Goal: Information Seeking & Learning: Find specific fact

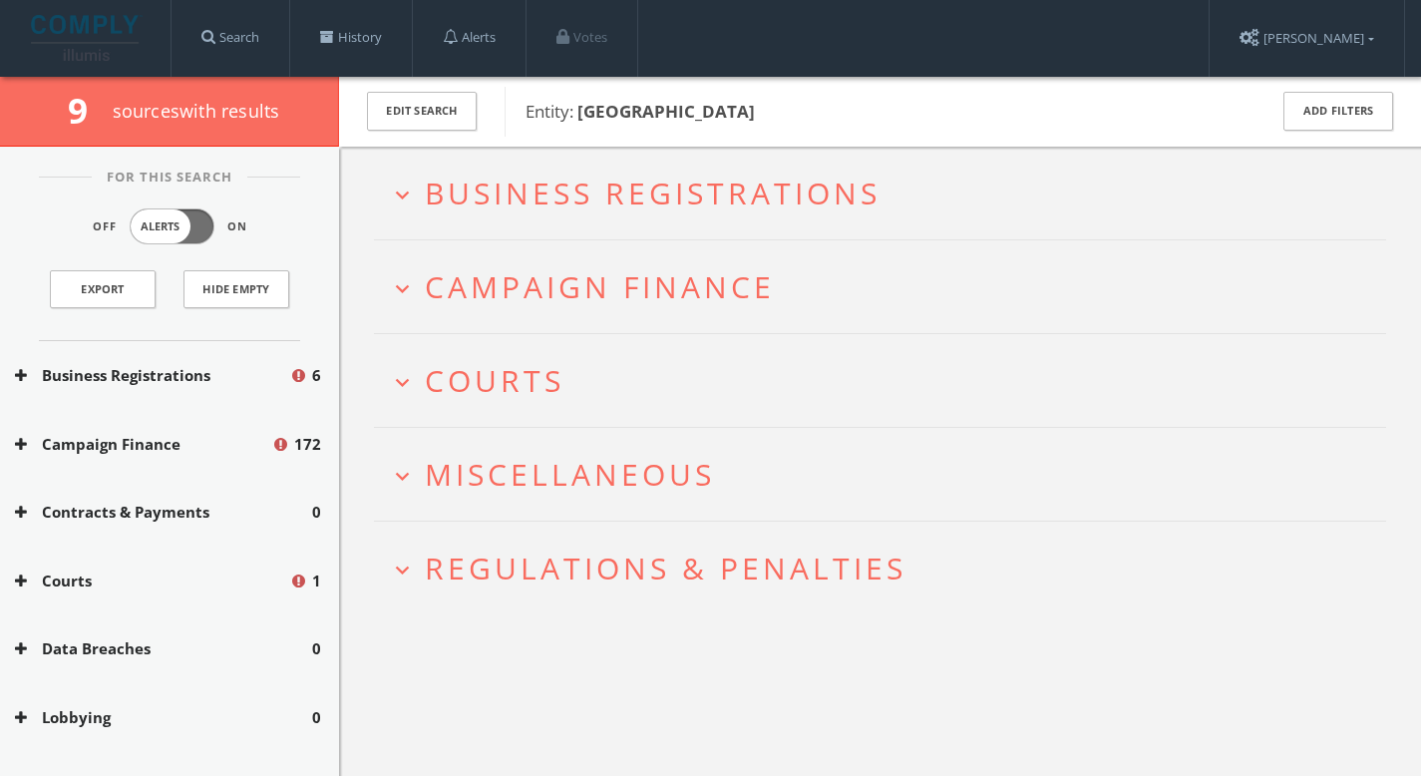
click at [706, 189] on span "Business Registrations" at bounding box center [653, 193] width 456 height 41
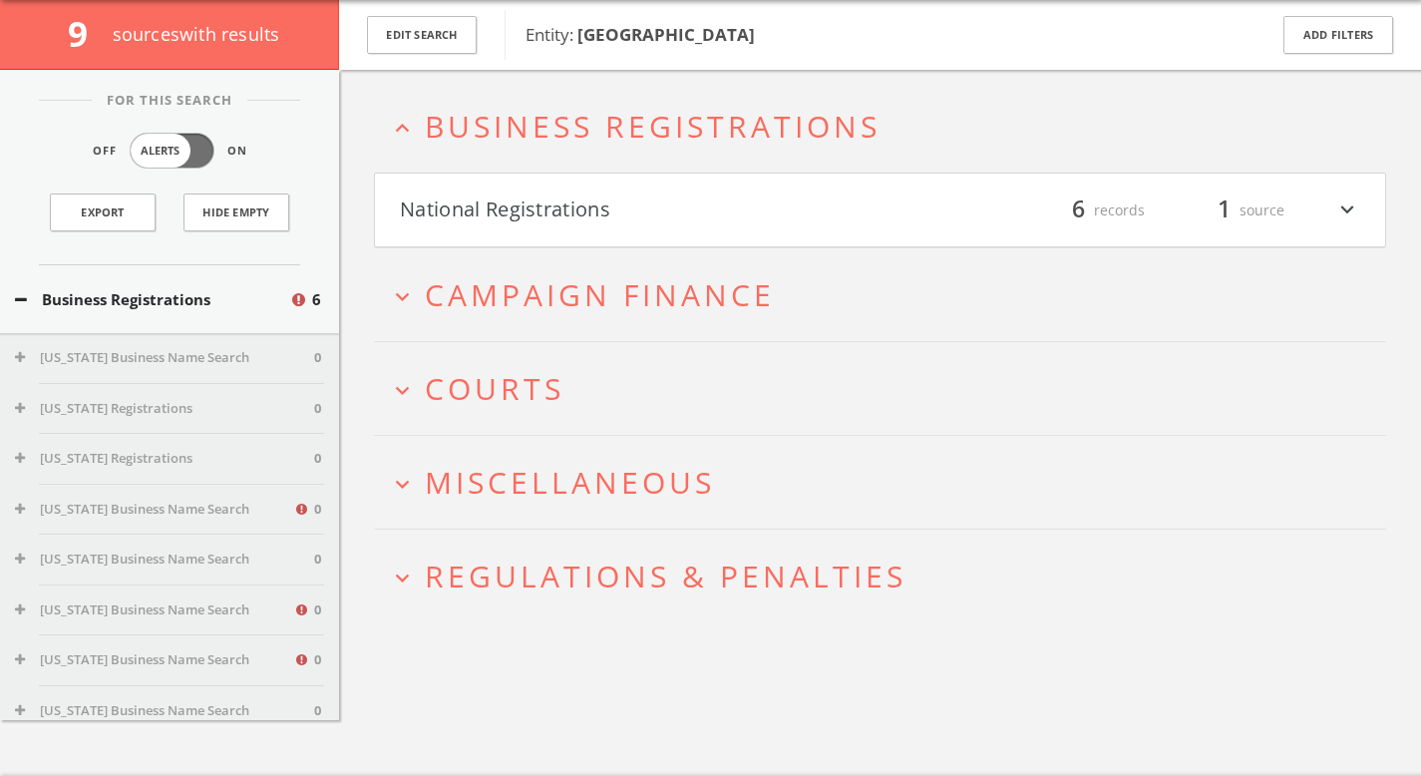
click at [672, 485] on span "Miscellaneous" at bounding box center [570, 482] width 290 height 41
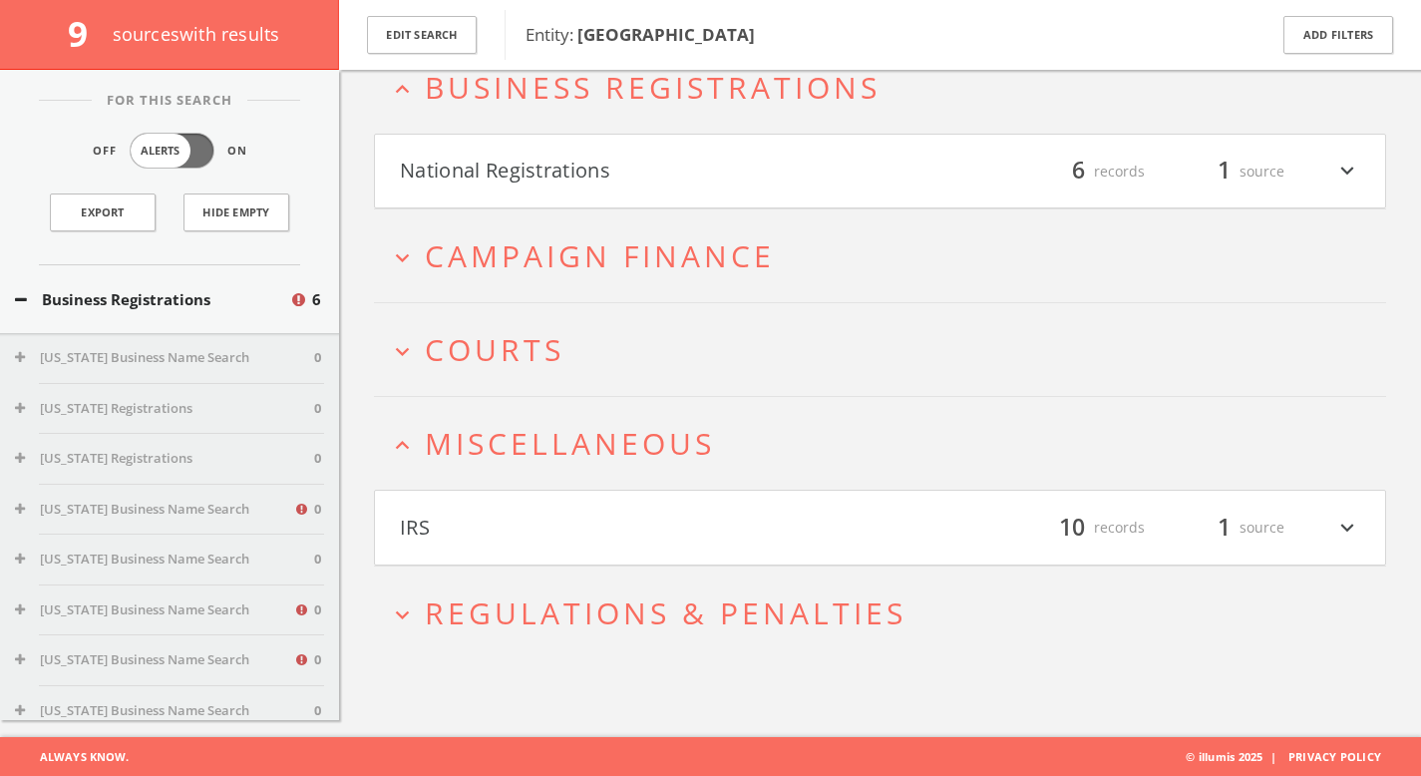
click at [679, 611] on span "Regulations & Penalties" at bounding box center [666, 612] width 482 height 41
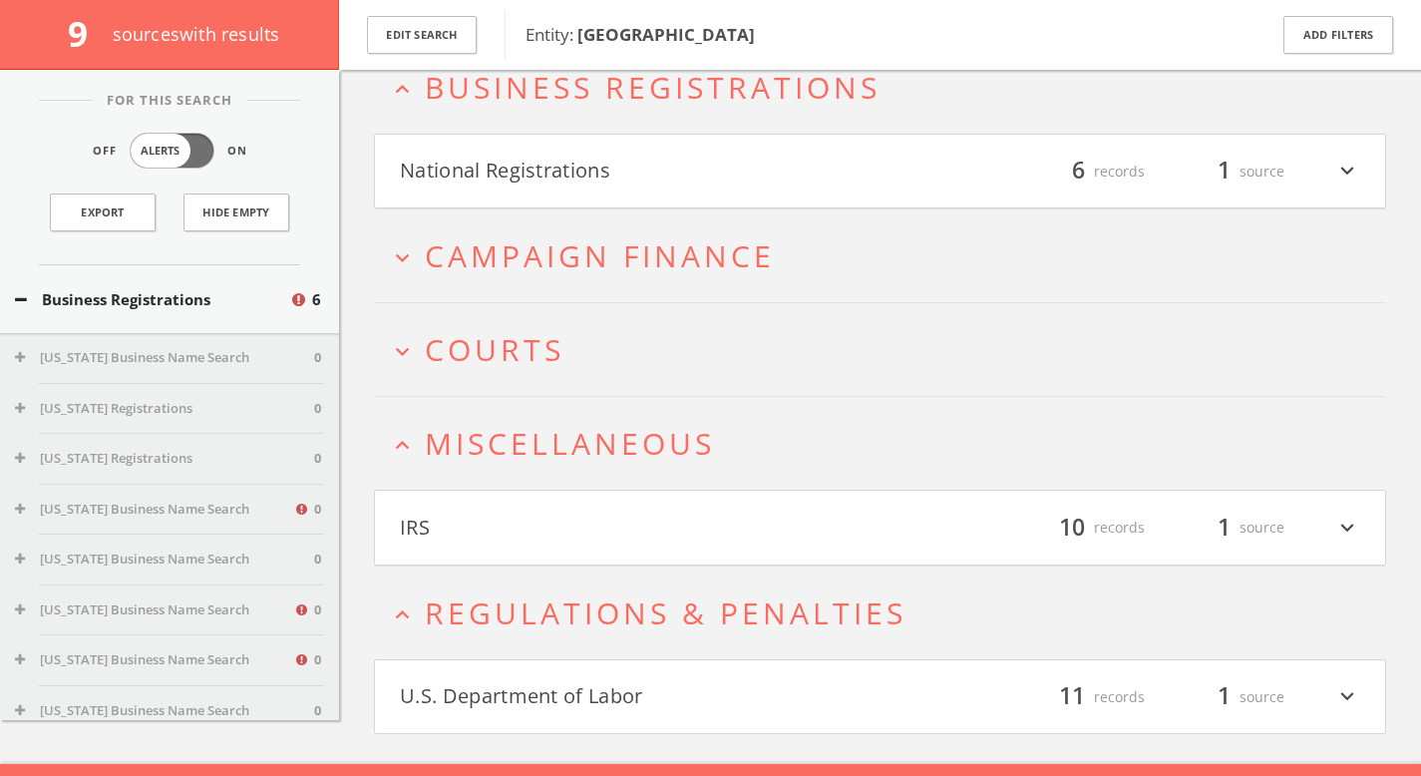
scroll to position [144, 0]
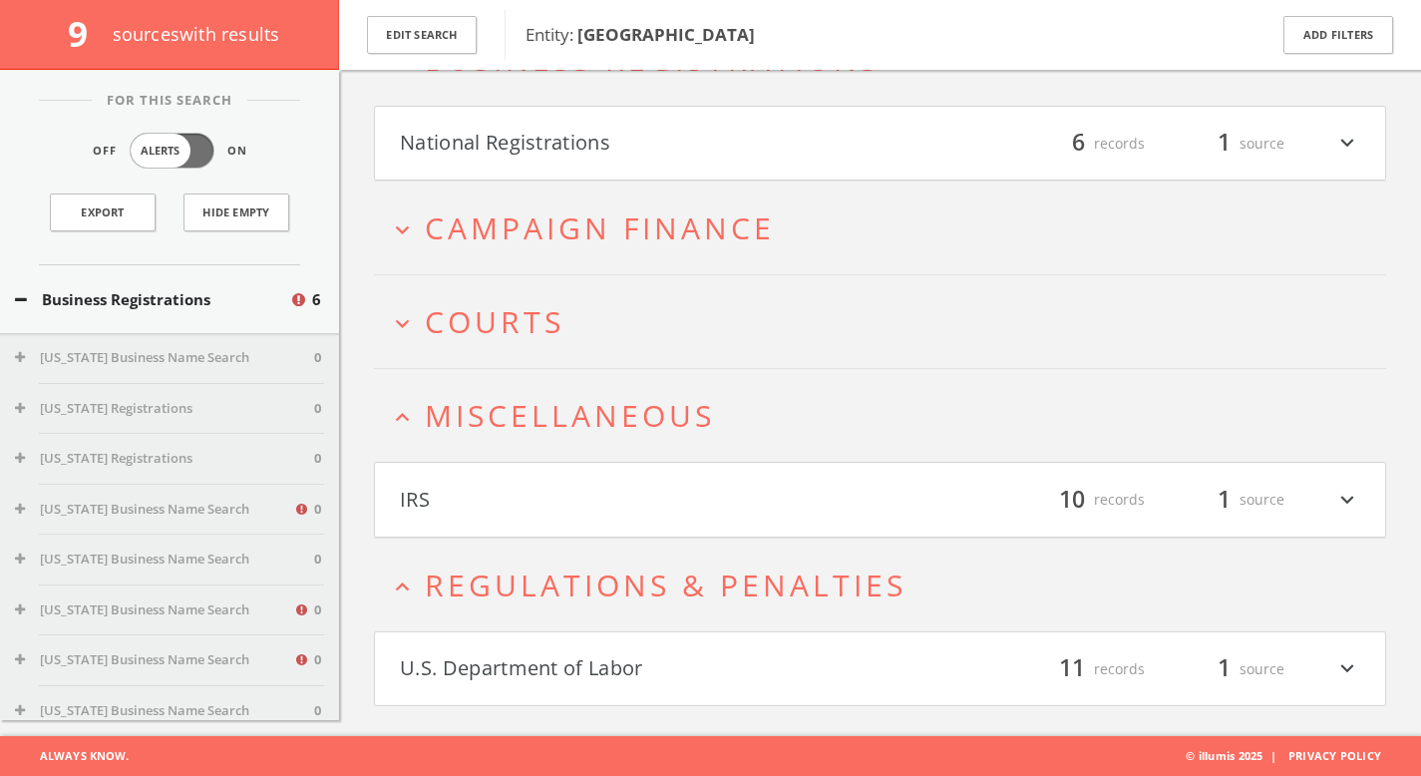
click at [675, 649] on h4 "U.S. Department of Labor filter_list 11 records 1 source expand_more" at bounding box center [880, 669] width 1010 height 74
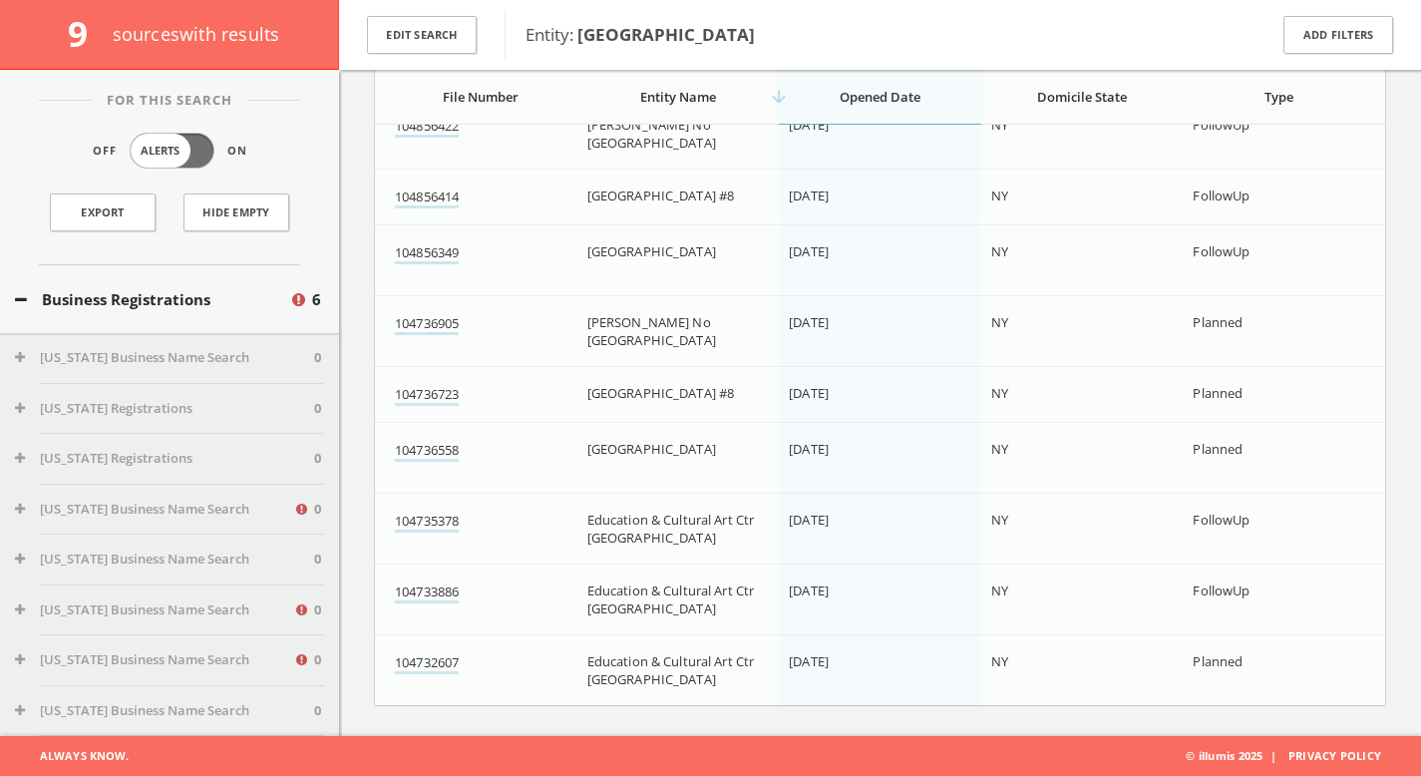
scroll to position [0, 0]
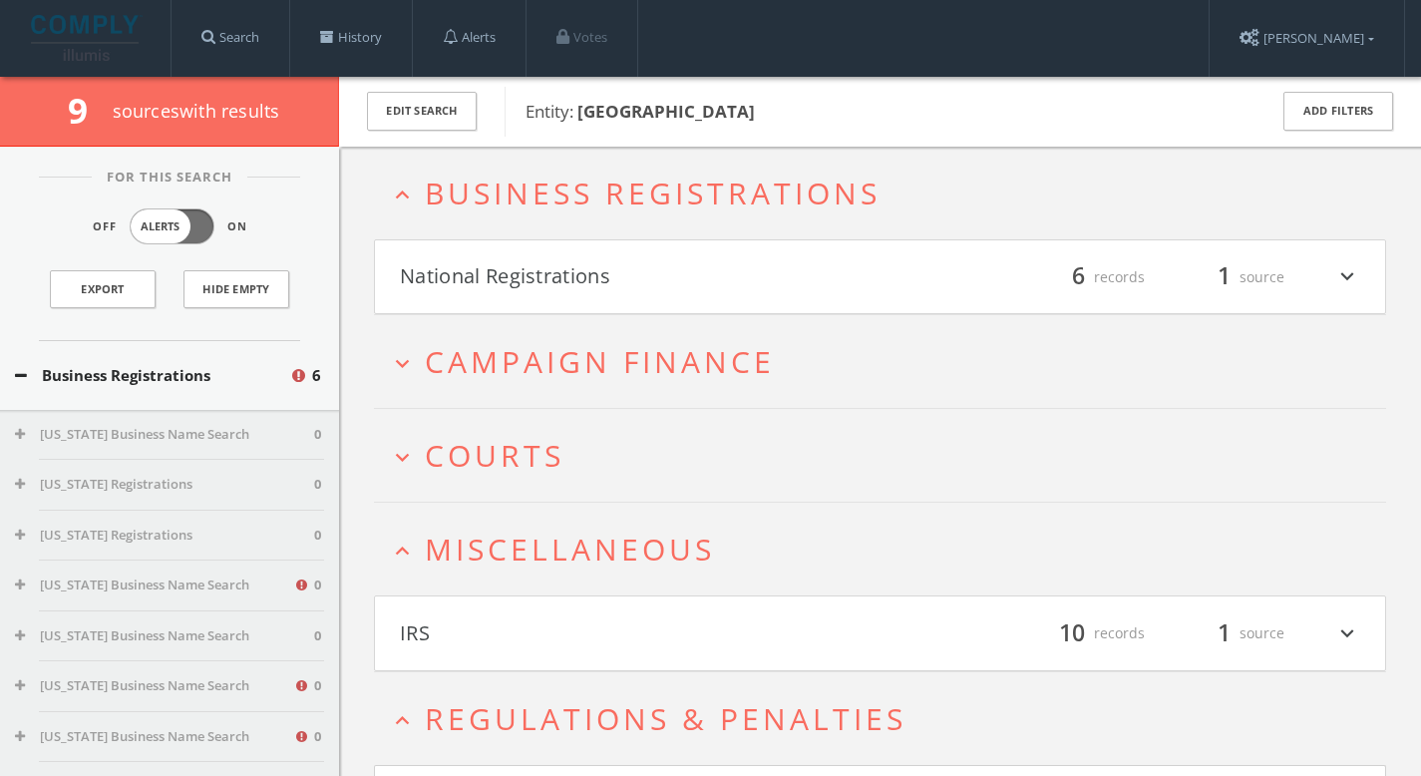
click at [715, 415] on h2 "expand_more Courts" at bounding box center [880, 455] width 1012 height 93
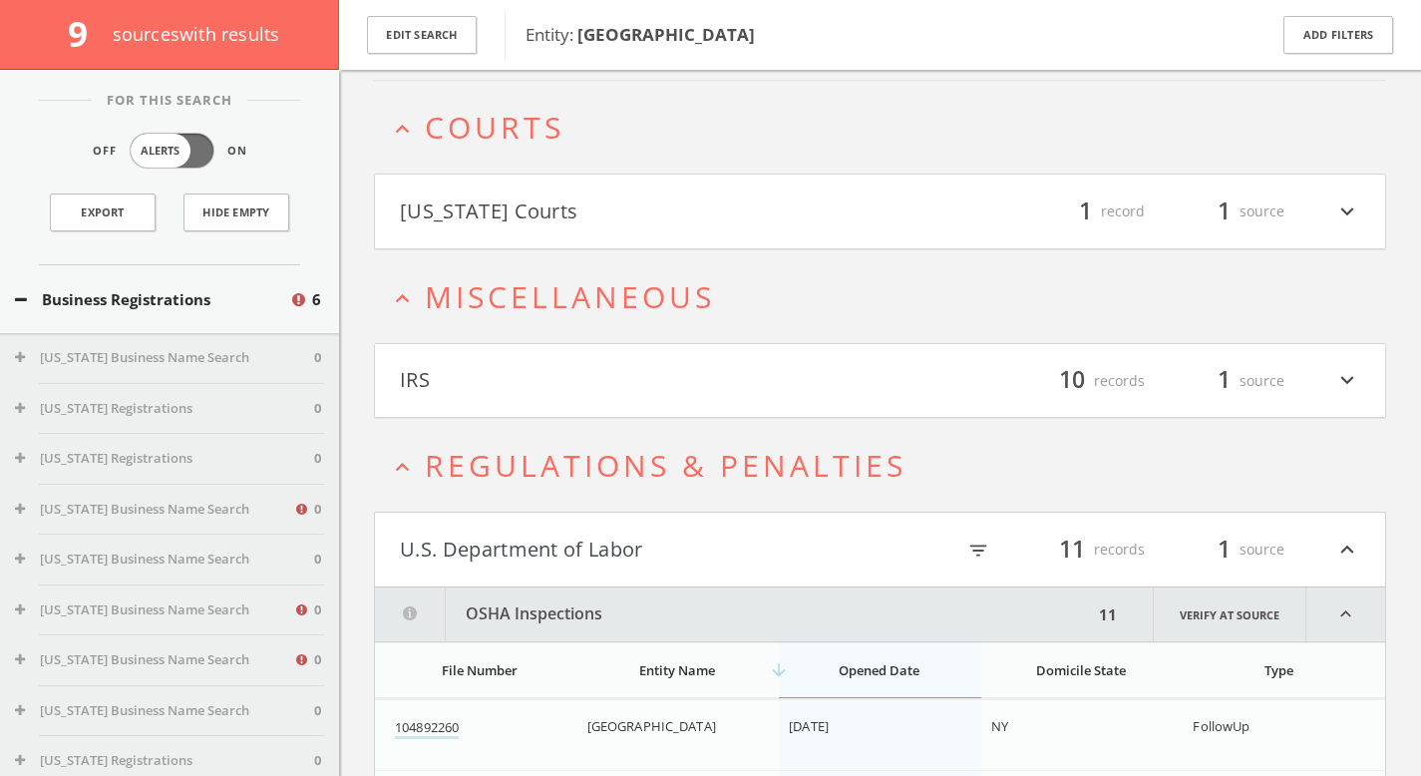
scroll to position [339, 0]
click at [647, 153] on h2 "expand_less Courts" at bounding box center [880, 126] width 1012 height 93
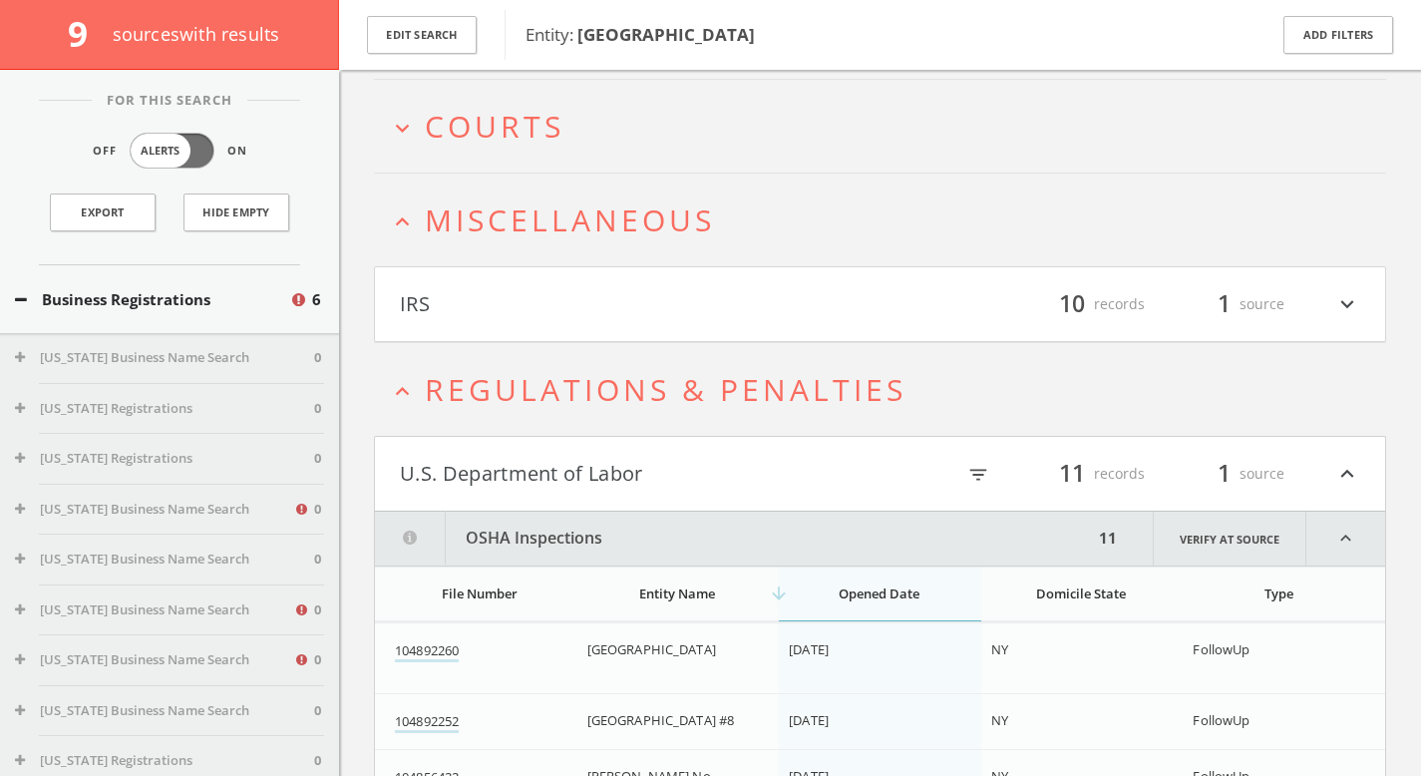
click at [643, 120] on button "expand_more Courts" at bounding box center [887, 126] width 997 height 33
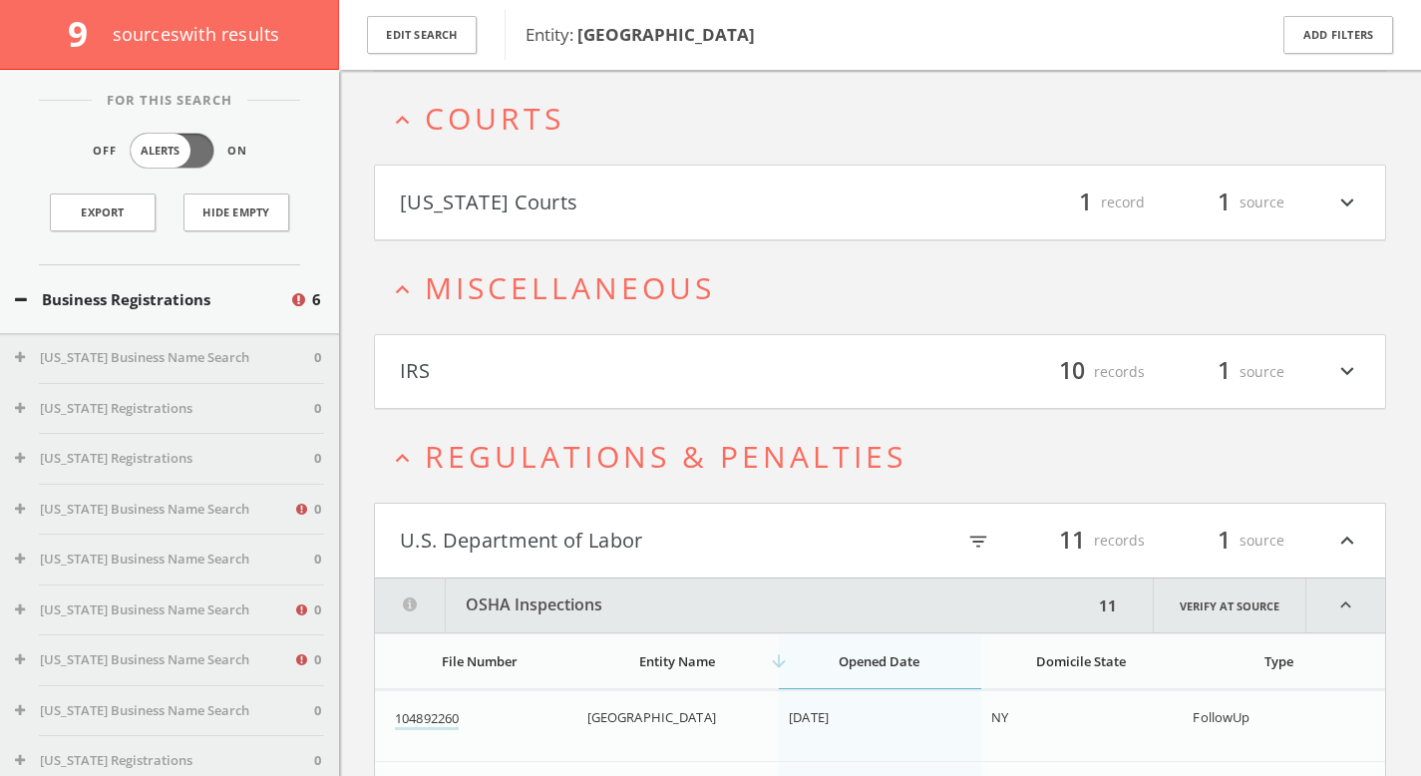
scroll to position [349, 0]
click at [665, 211] on html "Search History Alerts Votes [PERSON_NAME] Edit Profile Change Password Security…" at bounding box center [710, 572] width 1421 height 1842
click at [653, 199] on button "[US_STATE] Courts" at bounding box center [640, 201] width 481 height 34
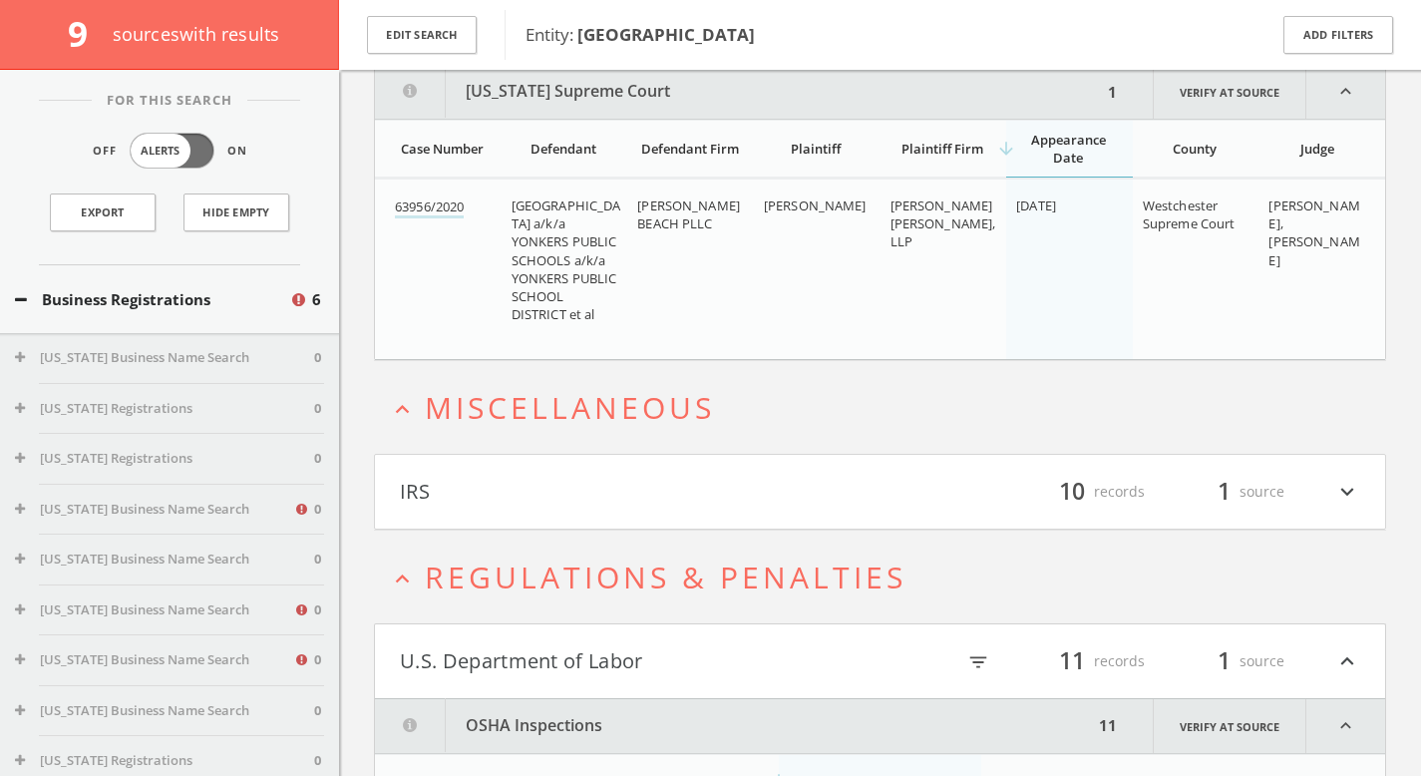
scroll to position [500, 0]
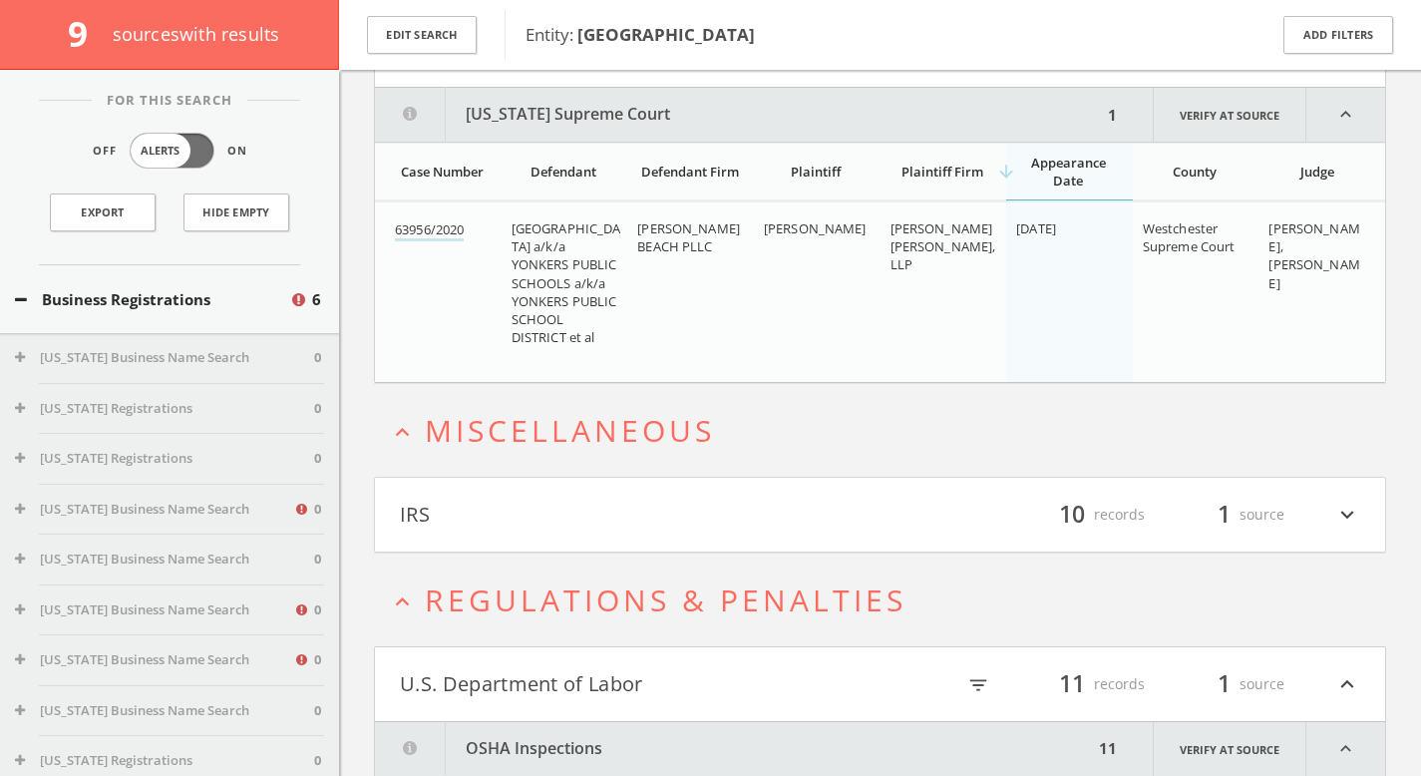
click at [1369, 765] on icon "expand_less" at bounding box center [1346, 749] width 79 height 54
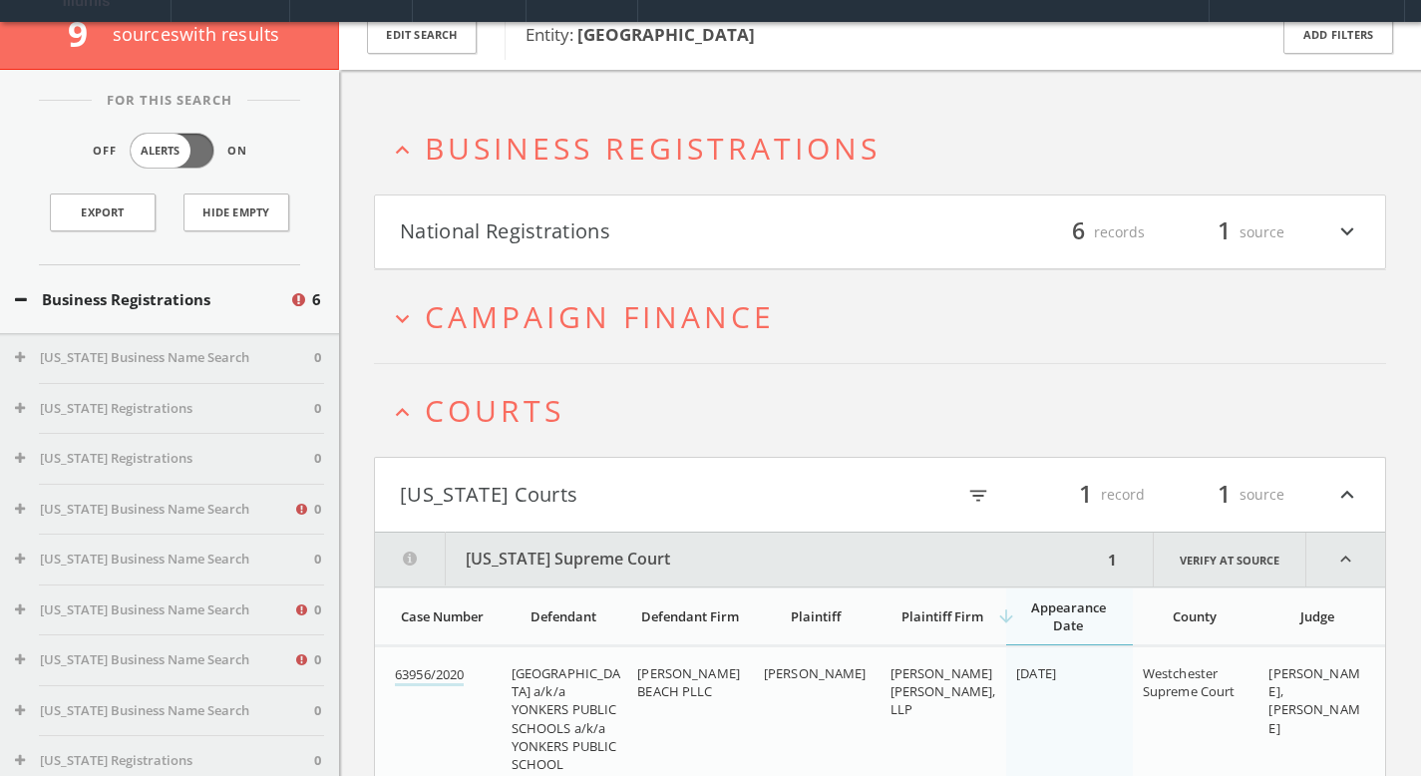
scroll to position [0, 0]
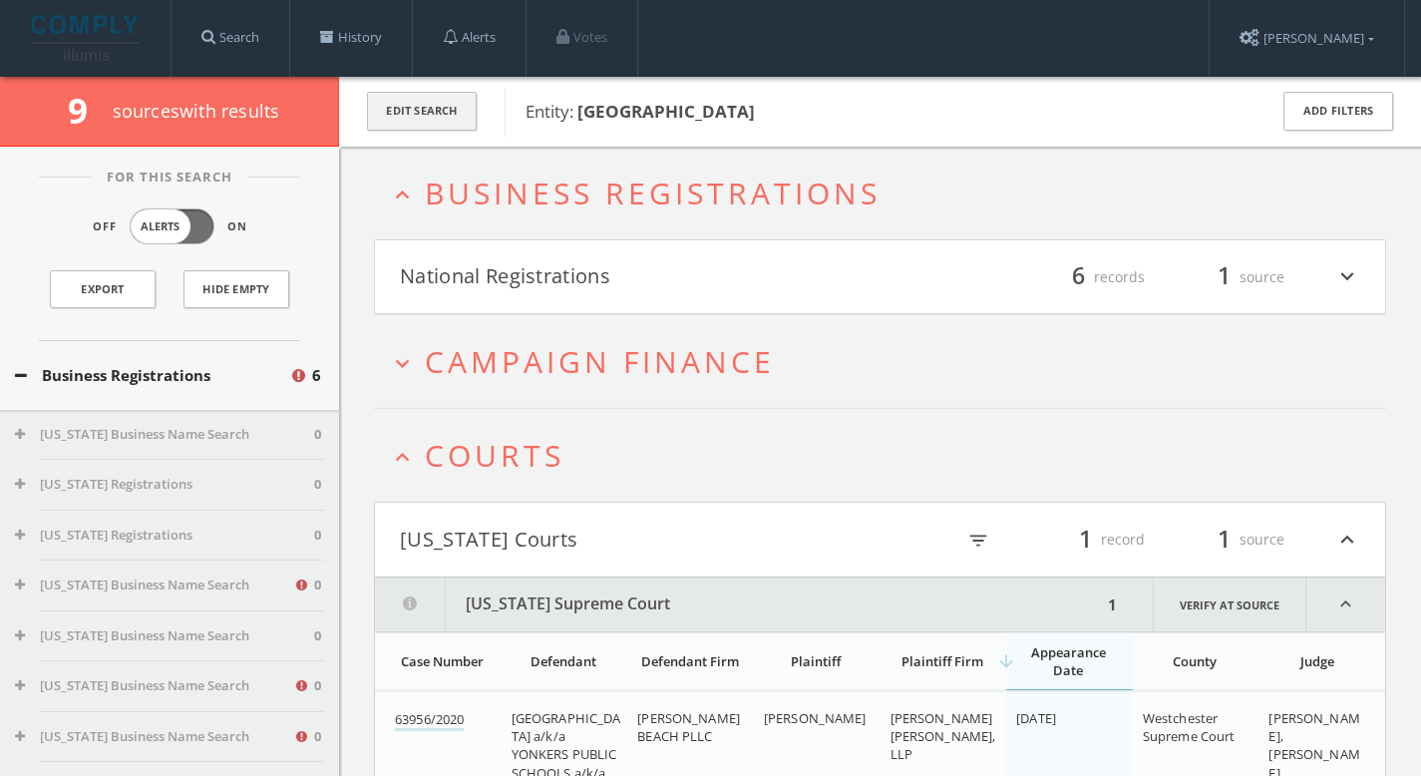
click at [430, 105] on button "Edit Search" at bounding box center [422, 111] width 110 height 39
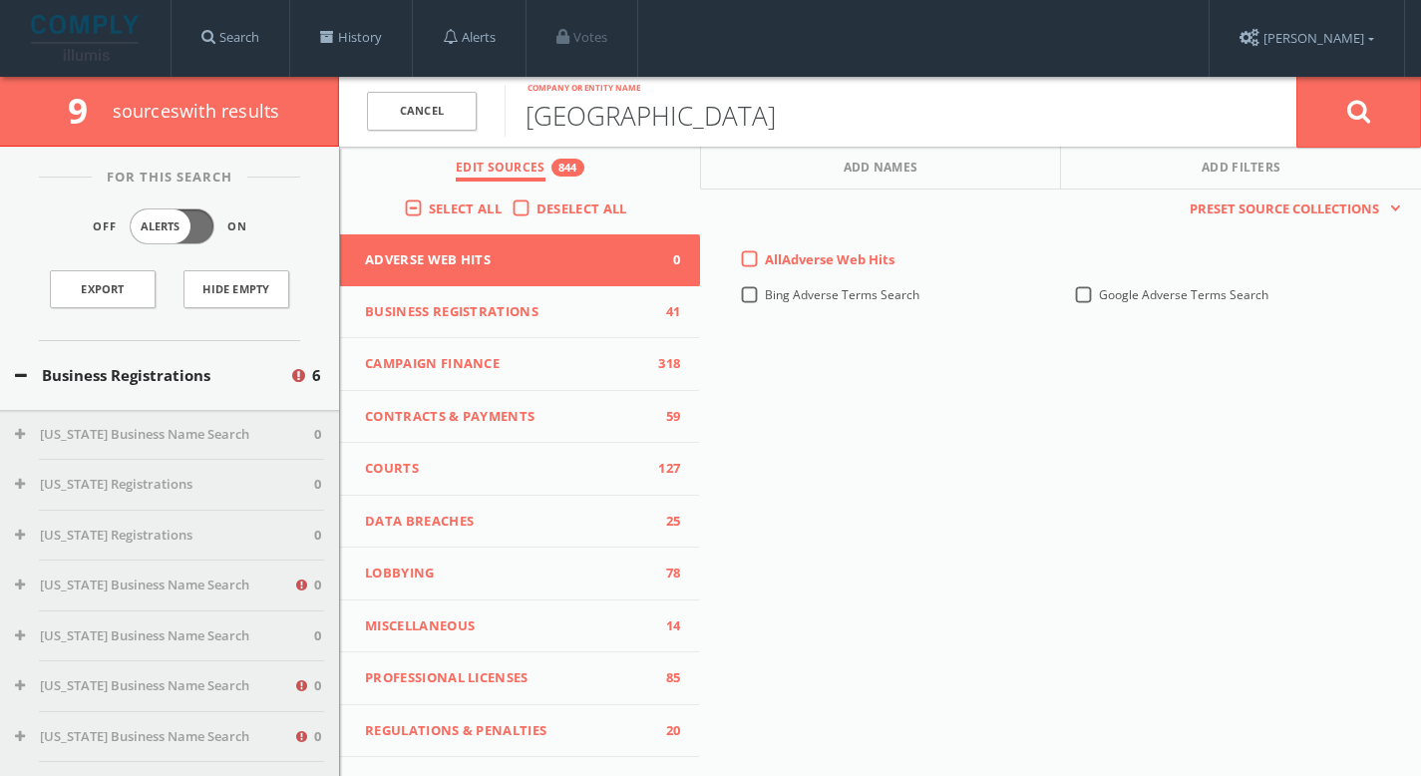
drag, startPoint x: 518, startPoint y: 102, endPoint x: 346, endPoint y: 98, distance: 171.6
click at [343, 98] on form "Cancel Yonkers Public School Company or entity name Cancel" at bounding box center [880, 112] width 1082 height 70
paste input "City Public Schools"
drag, startPoint x: 857, startPoint y: 109, endPoint x: 627, endPoint y: 118, distance: 229.6
click at [627, 118] on input "[GEOGRAPHIC_DATA]" at bounding box center [901, 111] width 792 height 52
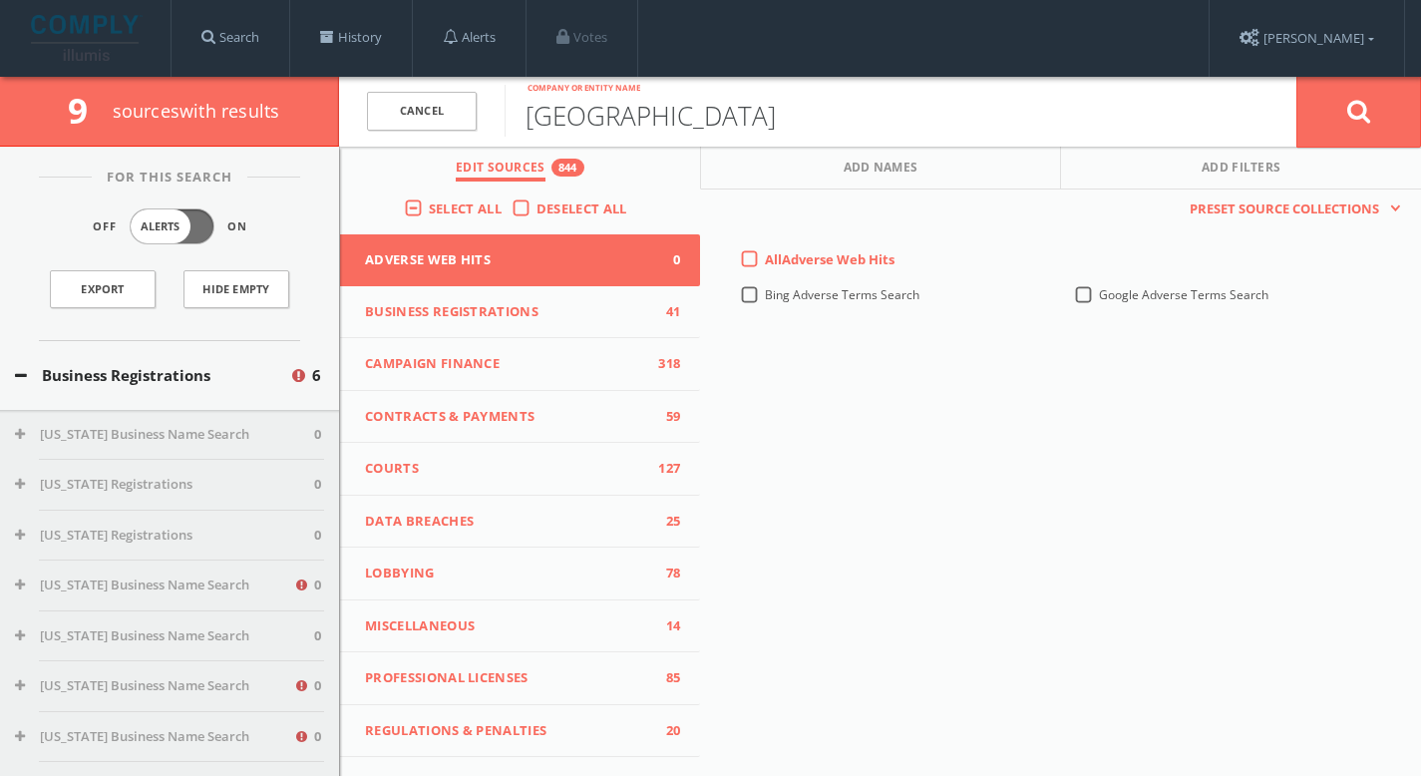
type input "[GEOGRAPHIC_DATA]"
click at [1378, 132] on button at bounding box center [1359, 112] width 125 height 72
